Goal: Transaction & Acquisition: Purchase product/service

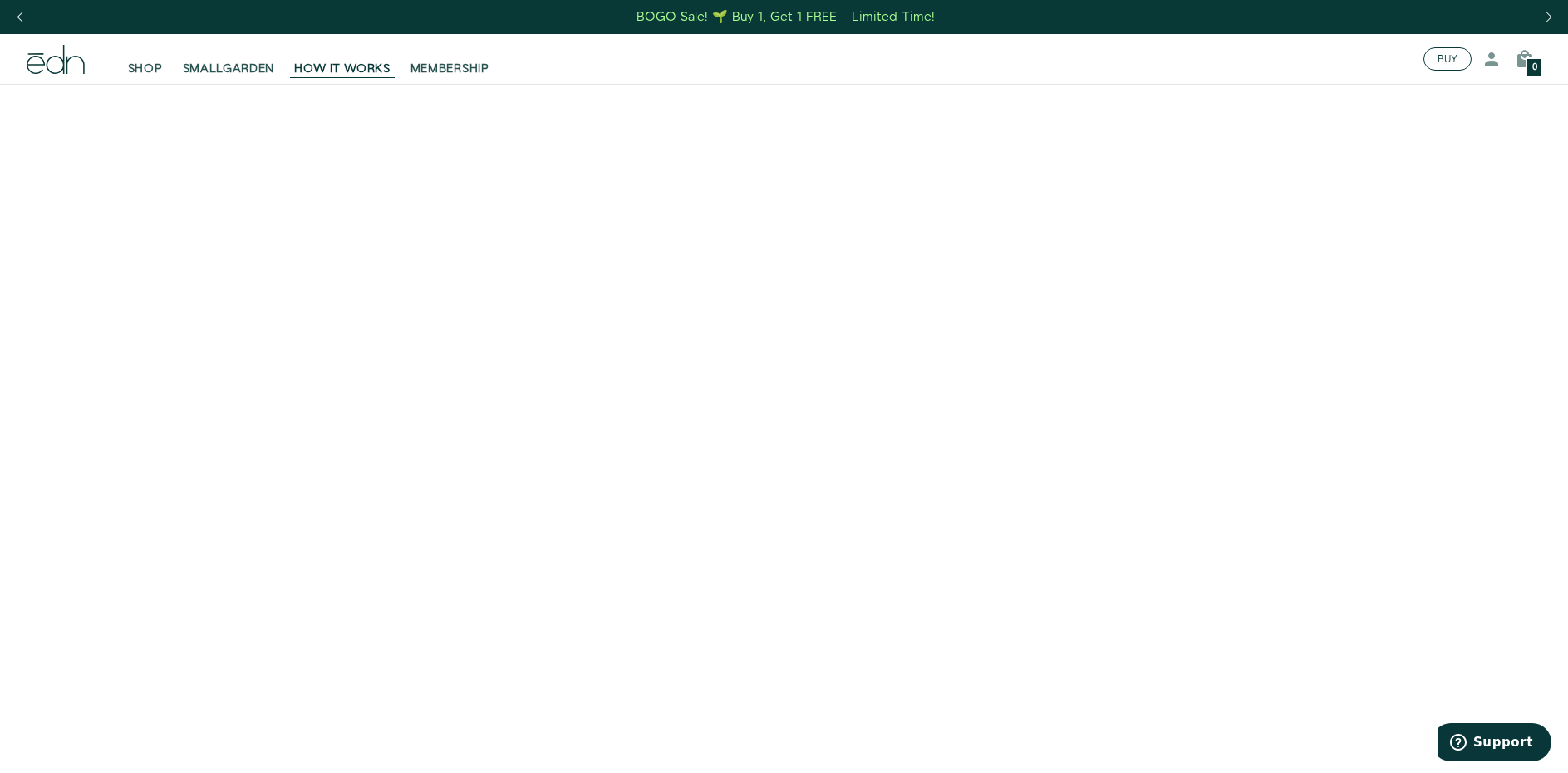
click at [1446, 66] on button "BUY" at bounding box center [1447, 58] width 48 height 23
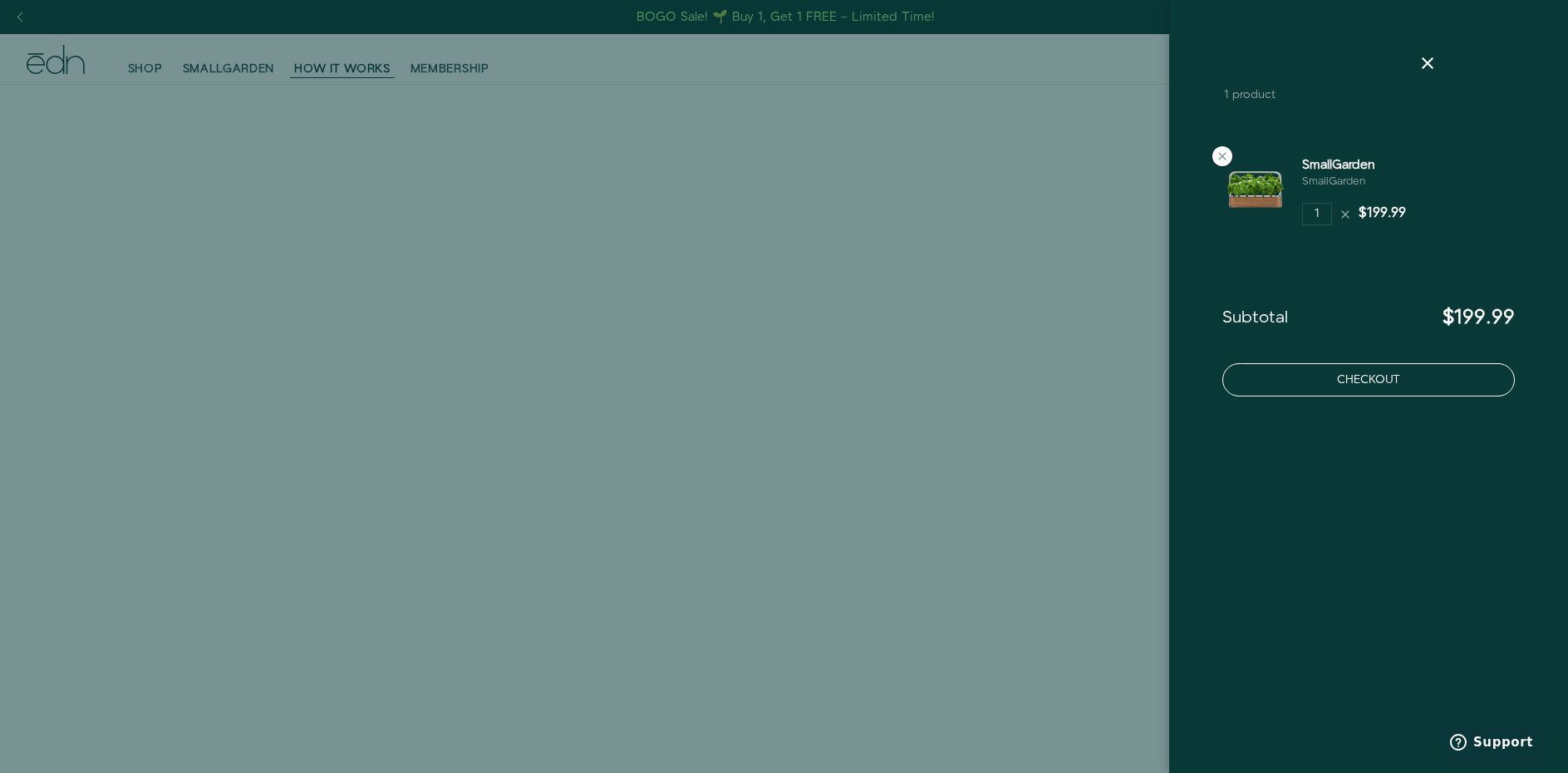
click at [1382, 386] on button "Checkout" at bounding box center [1368, 380] width 292 height 33
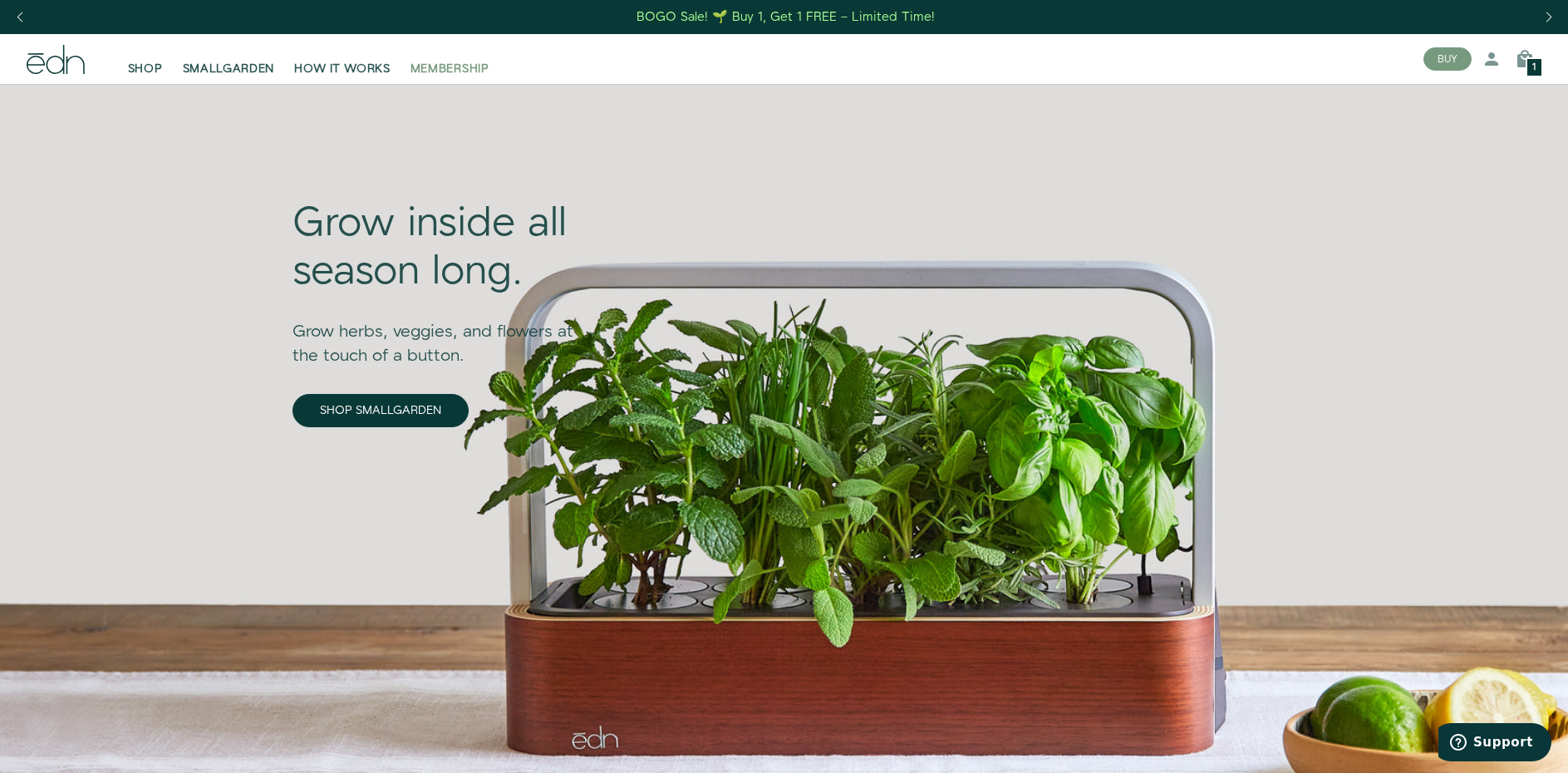
click at [457, 65] on span "MEMBERSHIP" at bounding box center [450, 68] width 79 height 16
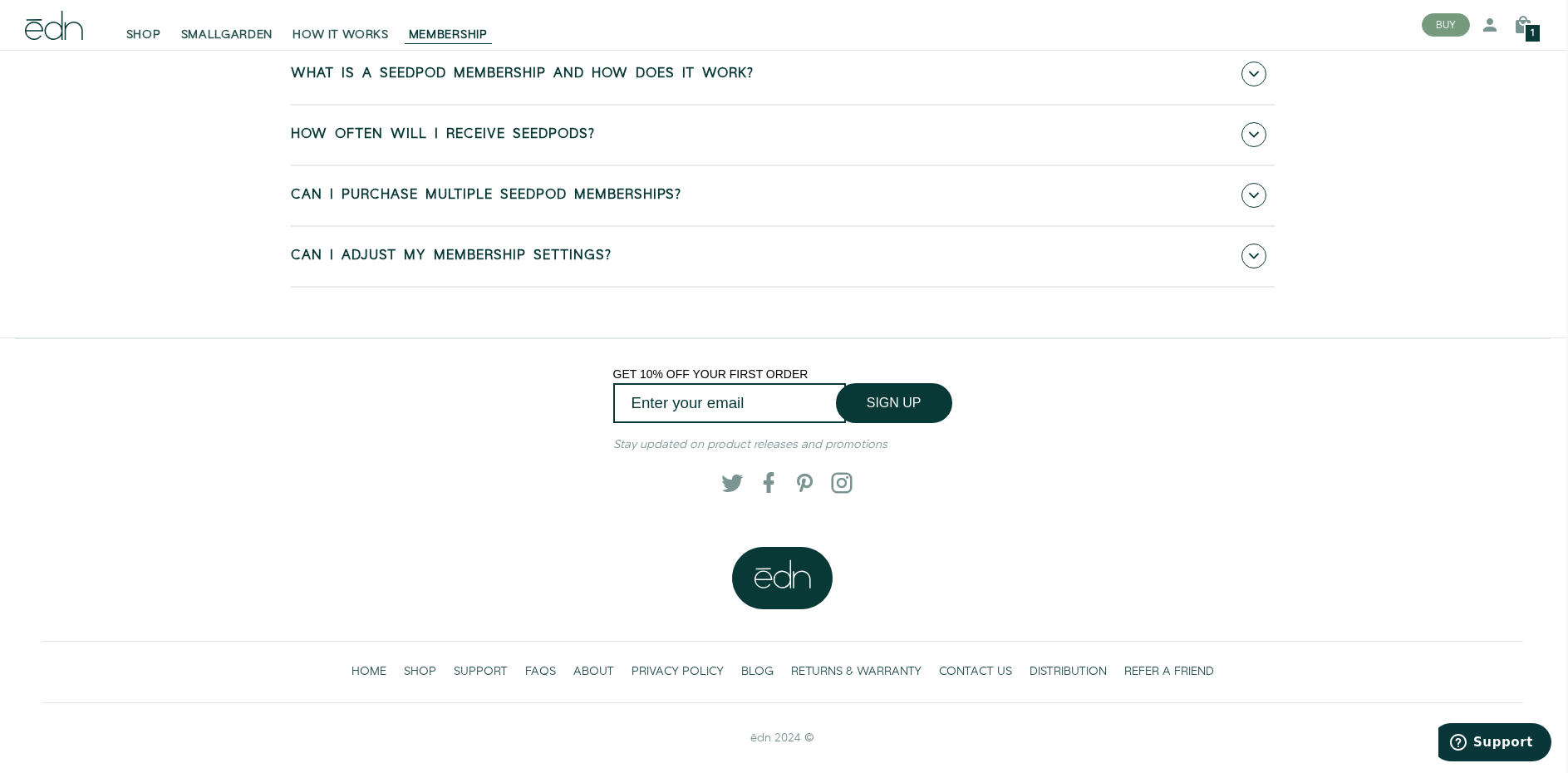
scroll to position [6069, 2]
click at [548, 666] on span "FAQS" at bounding box center [540, 670] width 31 height 16
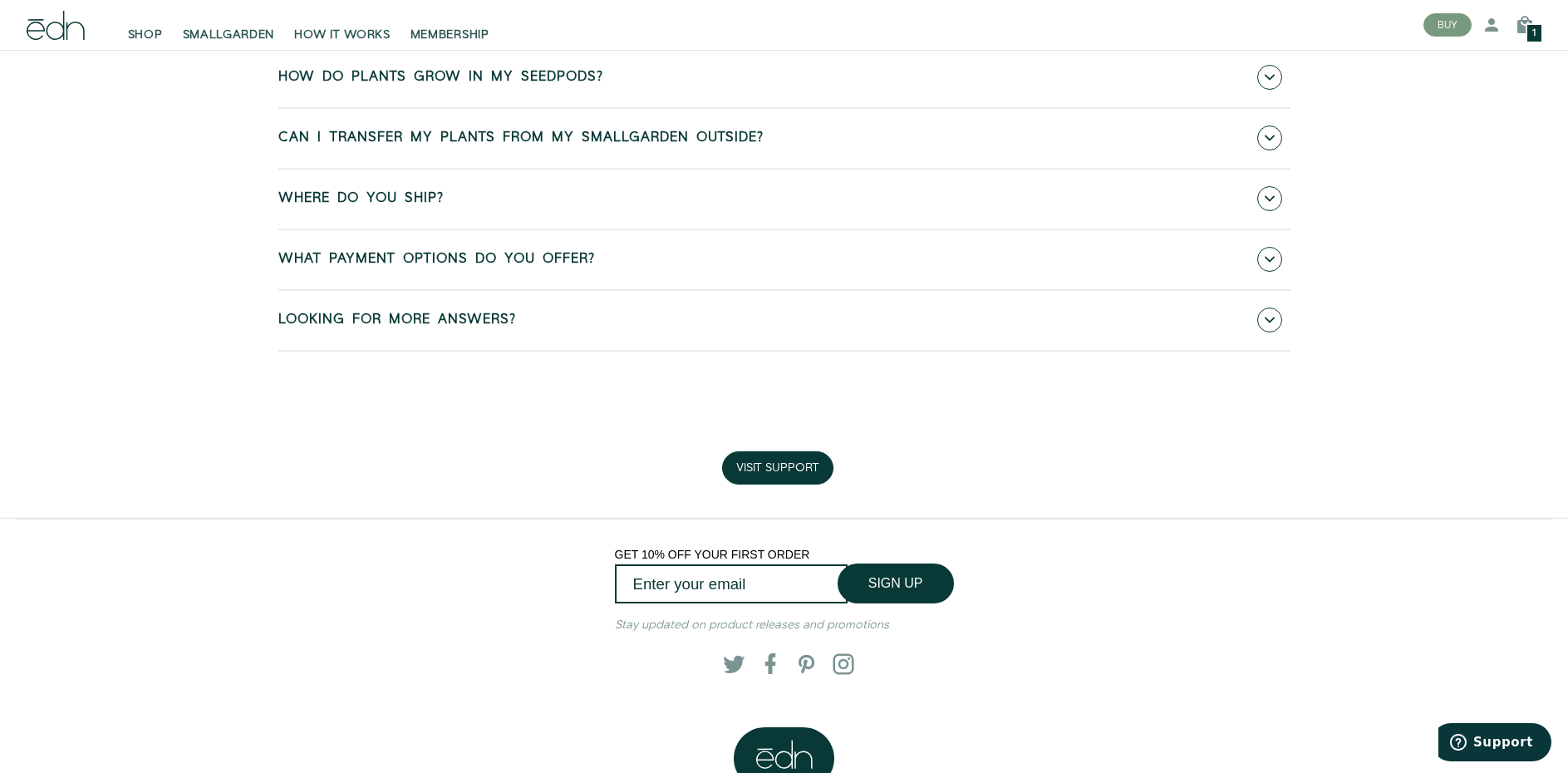
scroll to position [1189, 0]
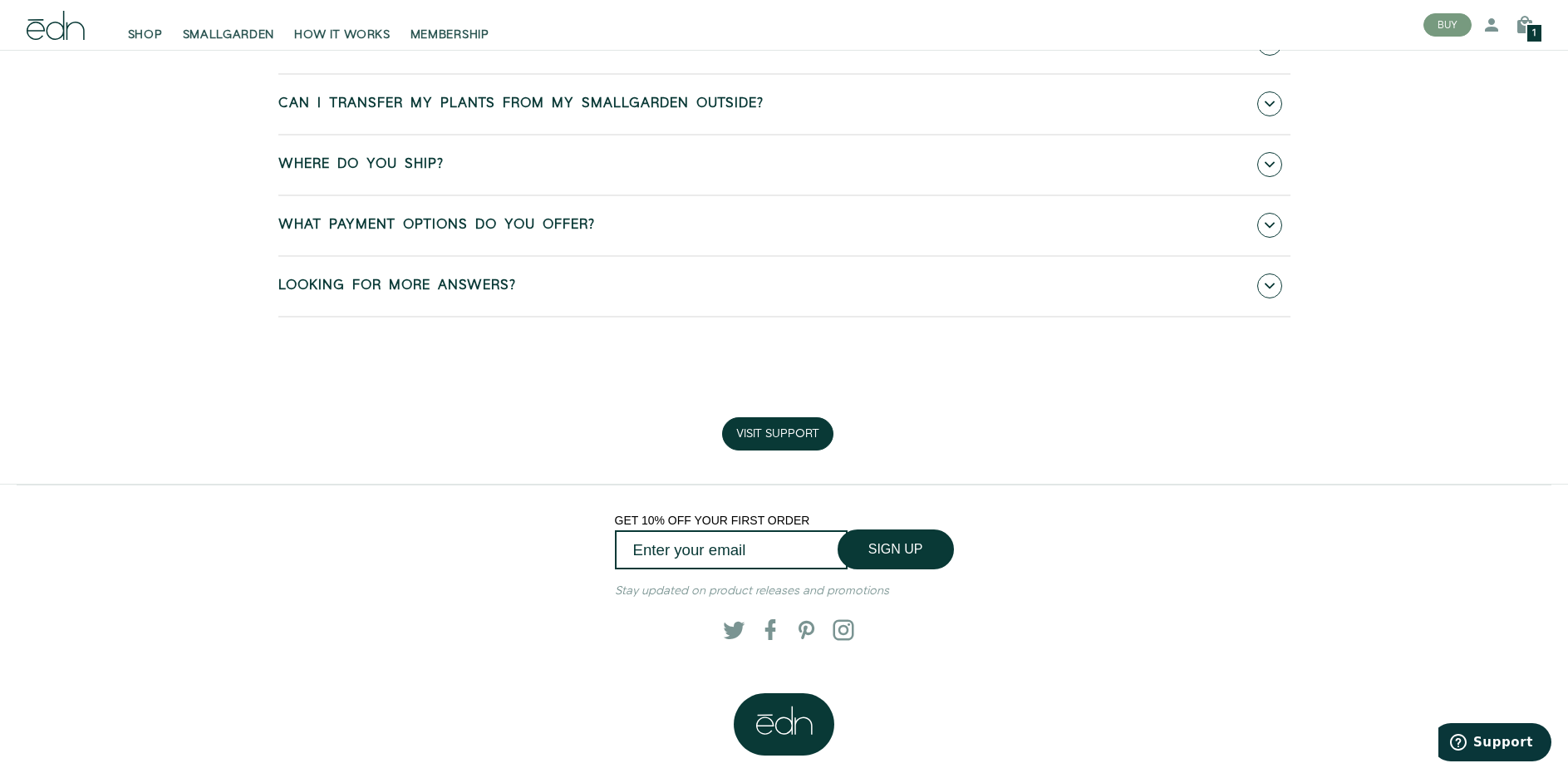
click at [582, 169] on link "Where do you ship?" at bounding box center [785, 164] width 1012 height 59
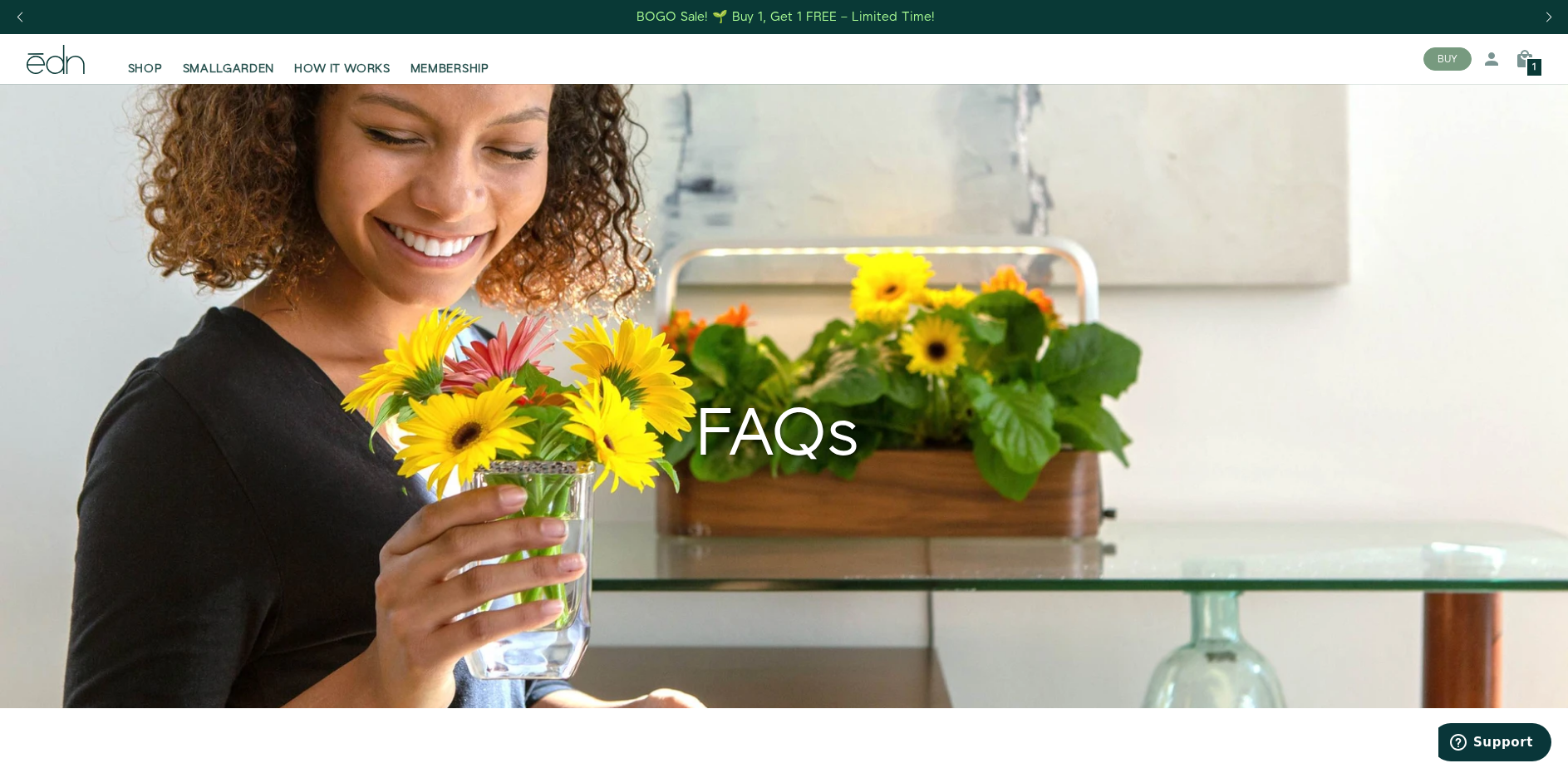
scroll to position [0, 0]
